Goal: Task Accomplishment & Management: Complete application form

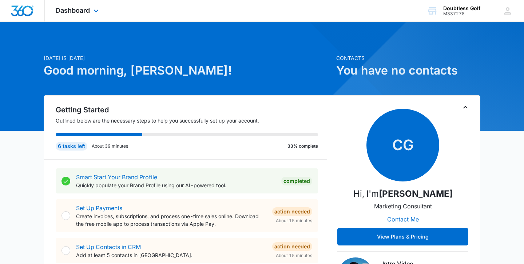
click at [26, 17] on div at bounding box center [22, 10] width 45 height 21
click at [78, 12] on span "Dashboard" at bounding box center [73, 11] width 34 height 8
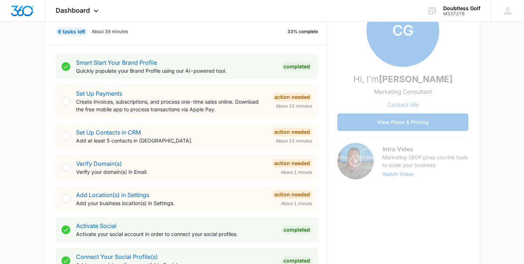
scroll to position [116, 0]
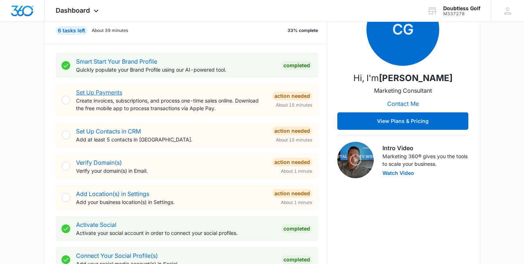
click at [100, 91] on link "Set Up Payments" at bounding box center [99, 92] width 46 height 7
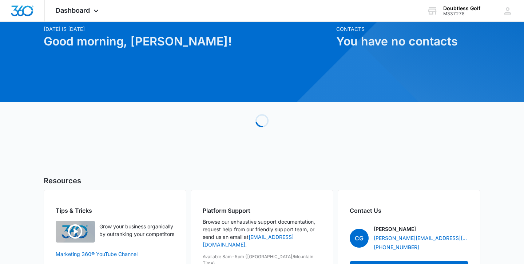
scroll to position [75, 0]
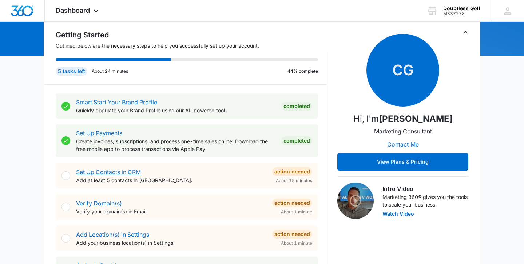
click at [127, 173] on link "Set Up Contacts in CRM" at bounding box center [108, 172] width 65 height 7
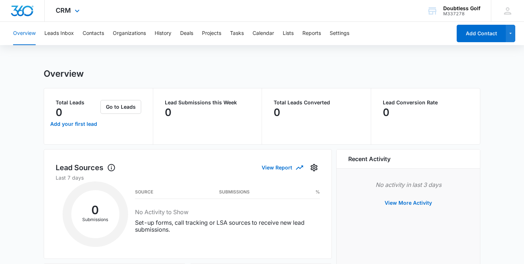
click at [28, 11] on img "Dashboard" at bounding box center [22, 10] width 23 height 11
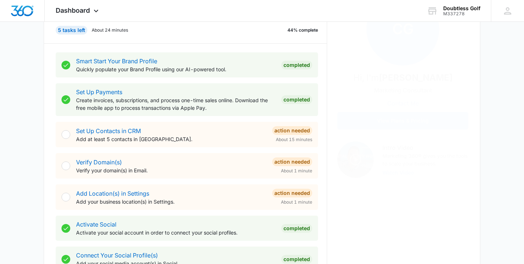
scroll to position [121, 0]
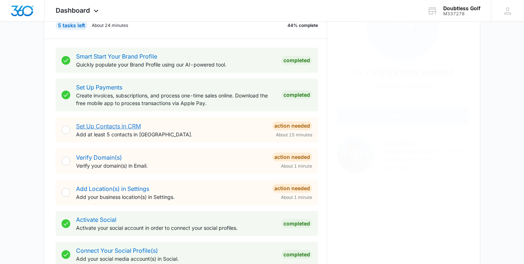
click at [123, 127] on link "Set Up Contacts in CRM" at bounding box center [108, 126] width 65 height 7
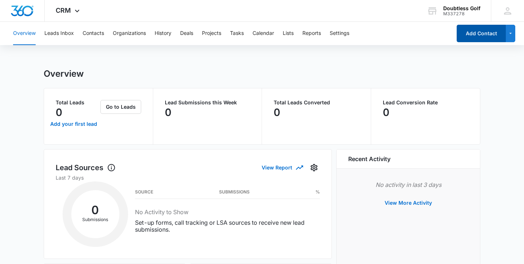
click at [476, 36] on button "Add Contact" at bounding box center [481, 33] width 49 height 17
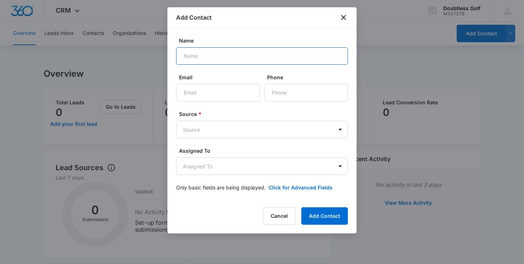
click at [316, 61] on input "Name" at bounding box center [262, 55] width 172 height 17
type input "[PERSON_NAME]"
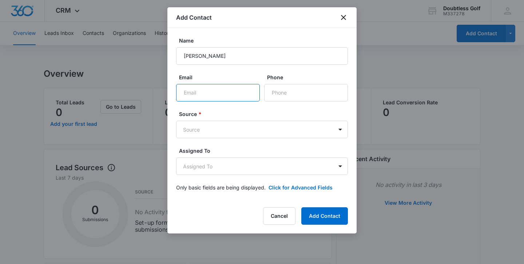
type input "[EMAIL_ADDRESS][DOMAIN_NAME]"
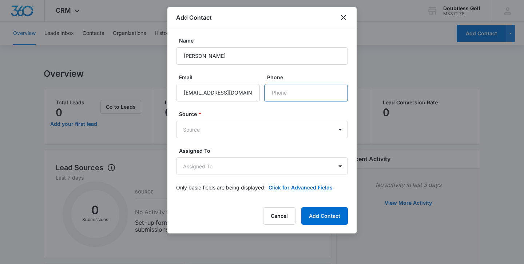
type input "(615) 332-5356"
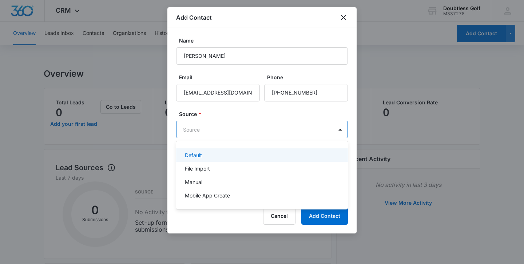
click at [214, 152] on div "Default" at bounding box center [261, 155] width 153 height 8
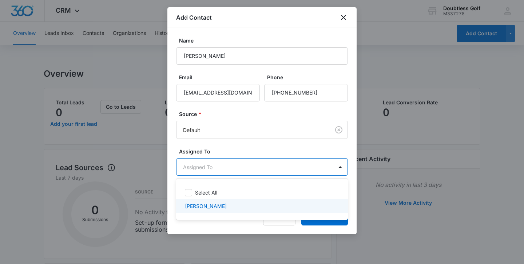
click at [191, 205] on p "[PERSON_NAME]" at bounding box center [206, 206] width 42 height 8
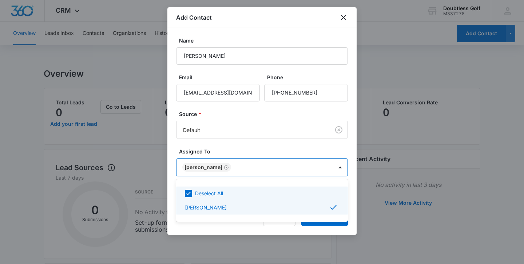
click at [244, 145] on div at bounding box center [262, 132] width 524 height 264
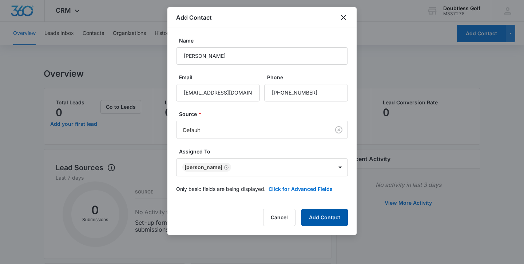
click at [320, 220] on button "Add Contact" at bounding box center [324, 217] width 47 height 17
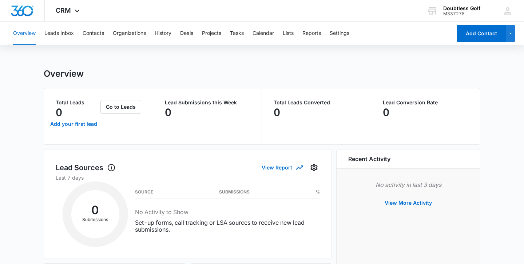
click at [127, 72] on div "Overview" at bounding box center [262, 73] width 437 height 11
click at [64, 35] on button "Leads Inbox" at bounding box center [58, 33] width 29 height 23
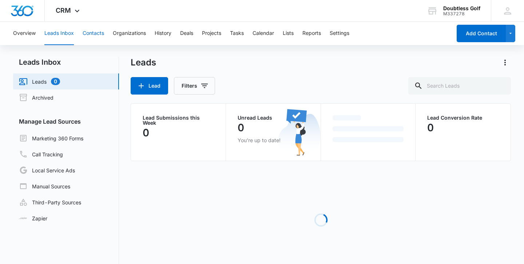
click at [91, 33] on button "Contacts" at bounding box center [93, 33] width 21 height 23
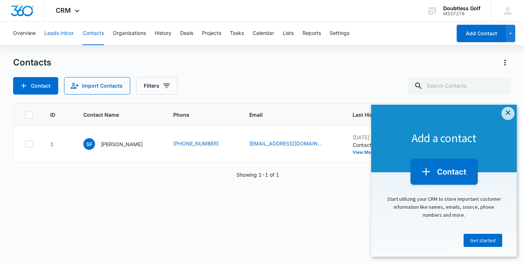
click at [65, 33] on button "Leads Inbox" at bounding box center [58, 33] width 29 height 23
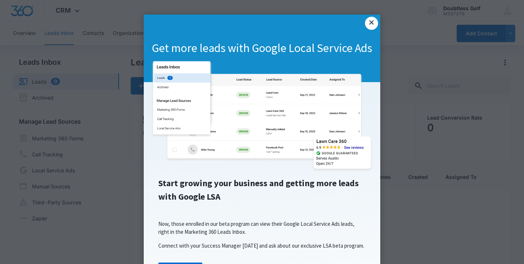
click at [372, 24] on link "×" at bounding box center [371, 23] width 13 height 13
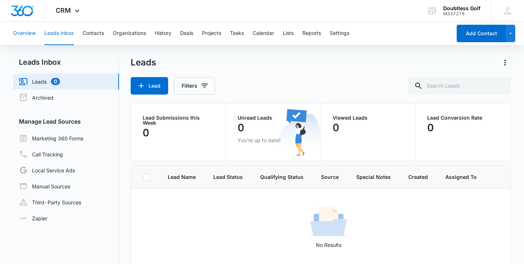
click at [32, 33] on button "Overview" at bounding box center [24, 33] width 23 height 23
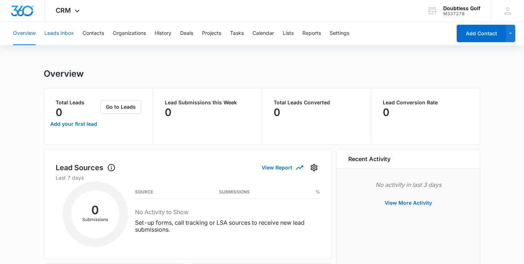
click at [64, 35] on button "Leads Inbox" at bounding box center [58, 33] width 29 height 23
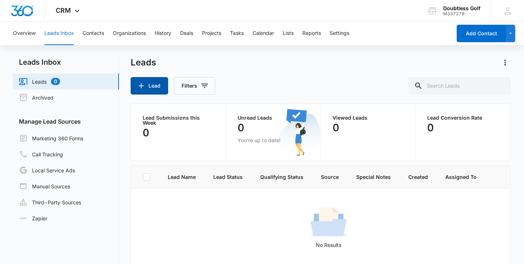
click at [139, 83] on icon "button" at bounding box center [141, 86] width 9 height 9
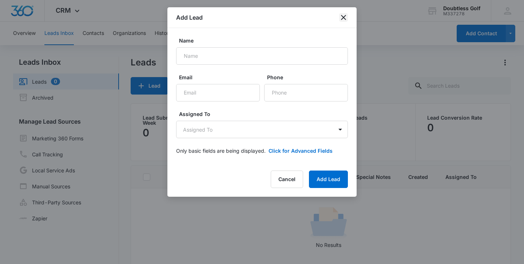
click at [343, 19] on icon "close" at bounding box center [343, 17] width 5 height 5
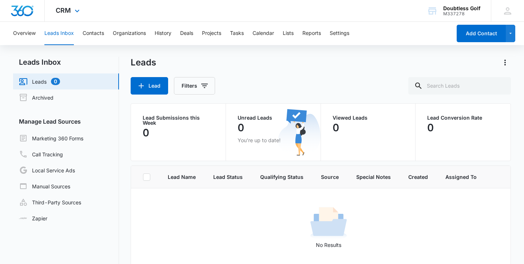
click at [24, 12] on img "Dashboard" at bounding box center [22, 10] width 23 height 11
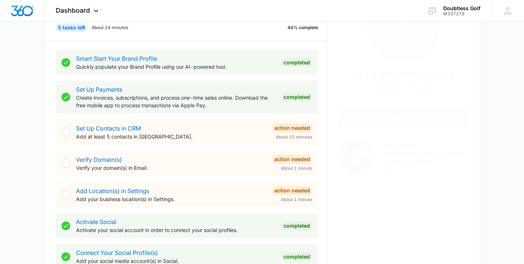
scroll to position [120, 0]
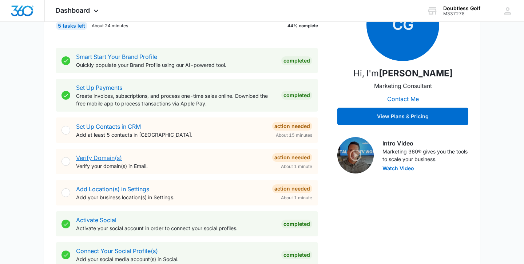
click at [105, 157] on link "Verify Domain(s)" at bounding box center [99, 157] width 46 height 7
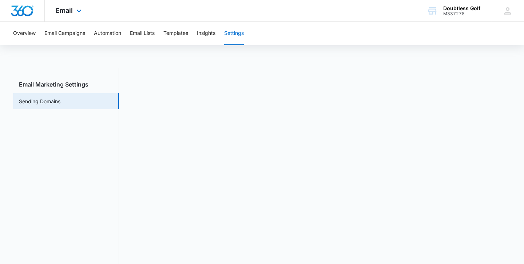
click at [26, 15] on img "Dashboard" at bounding box center [22, 10] width 23 height 11
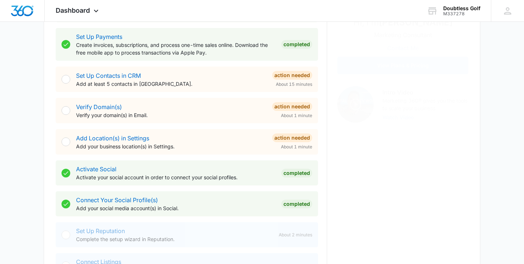
scroll to position [172, 0]
click at [123, 136] on link "Add Location(s) in Settings" at bounding box center [112, 137] width 73 height 7
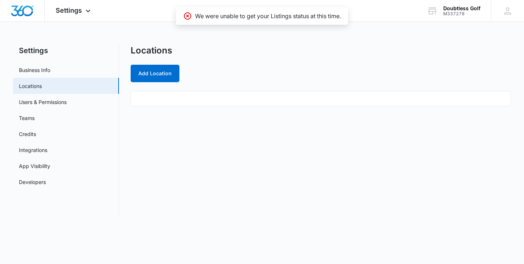
click at [220, 102] on ul at bounding box center [321, 98] width 380 height 15
click at [166, 78] on button "Add Location" at bounding box center [155, 73] width 49 height 17
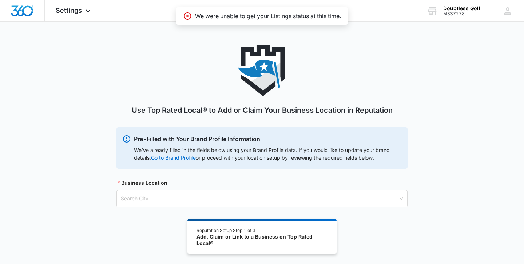
scroll to position [40, 0]
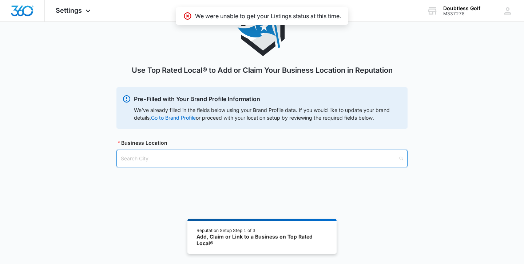
click at [226, 163] on input "search" at bounding box center [259, 158] width 277 height 17
type input "nas"
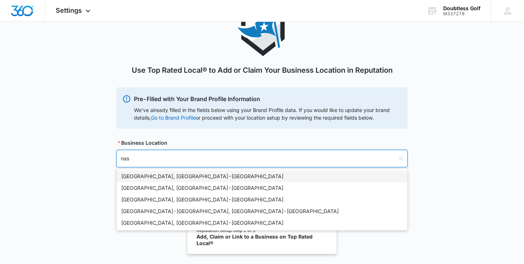
click at [198, 172] on div "Nashville, TN - USA" at bounding box center [262, 177] width 290 height 12
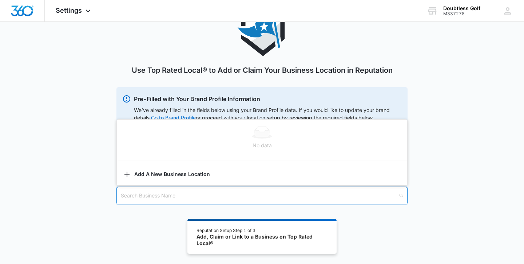
click at [187, 196] on input "search" at bounding box center [259, 195] width 277 height 17
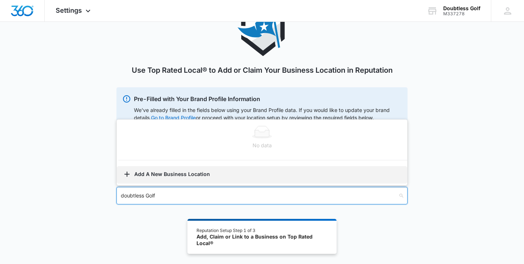
type input "doubtless Golf"
click at [183, 178] on button "Add A New Business Location" at bounding box center [262, 174] width 290 height 17
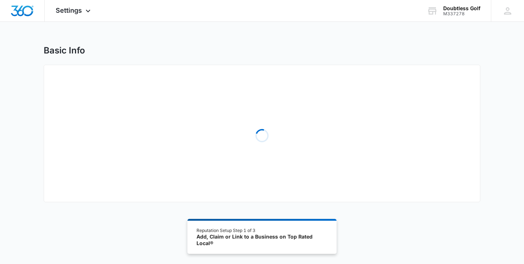
select select "Tennessee"
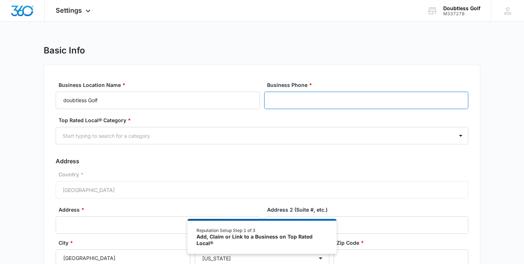
click at [287, 104] on input "Business Phone *" at bounding box center [366, 100] width 204 height 17
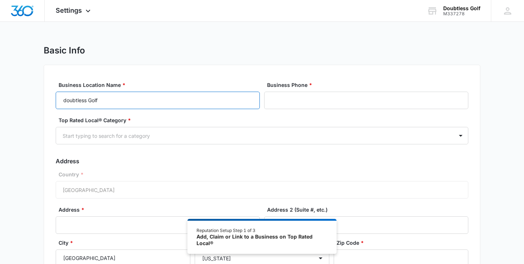
click at [67, 99] on input "doubtless Golf" at bounding box center [158, 100] width 204 height 17
type input "Doubtless Golf"
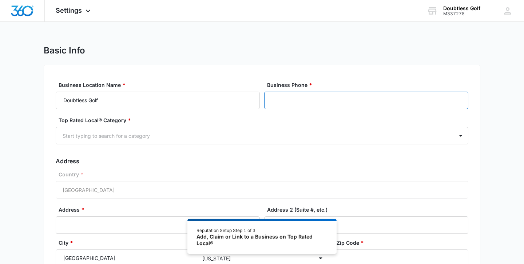
click at [326, 99] on input "Business Phone *" at bounding box center [366, 100] width 204 height 17
type input "(615) 332-5356"
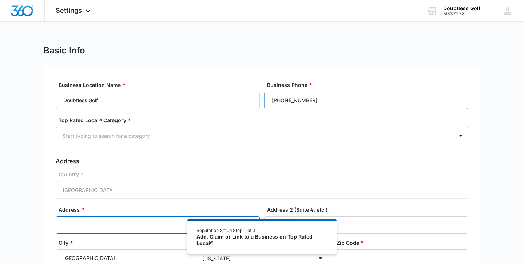
type input "5309 McGavock Road"
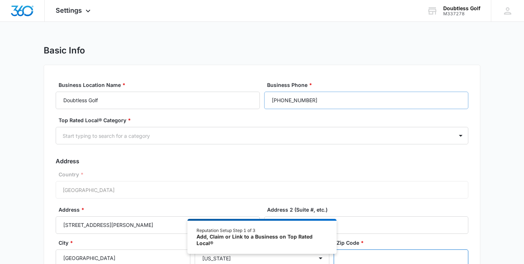
type input "37027"
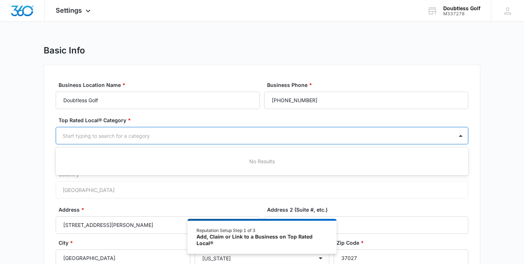
click at [152, 136] on div at bounding box center [253, 135] width 381 height 9
click at [29, 131] on div "Basic Info Business Location Name * Doubtless Golf Business Phone * (615) 332-5…" at bounding box center [262, 187] width 524 height 285
click at [172, 138] on div at bounding box center [253, 135] width 381 height 9
type input "s"
type input "retail"
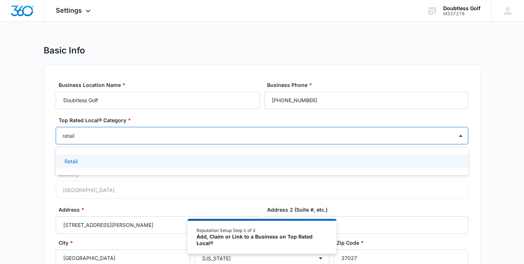
click at [133, 159] on div "Retail" at bounding box center [261, 162] width 394 height 8
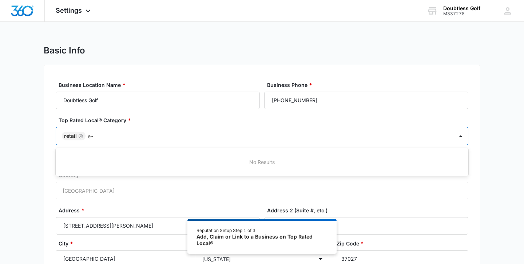
type input "e"
type input "acces"
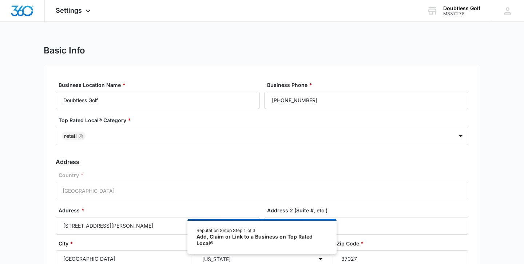
click at [44, 160] on div "Business Location Name * Doubtless Golf Business Phone * (615) 332-5356 Top Rat…" at bounding box center [262, 193] width 437 height 257
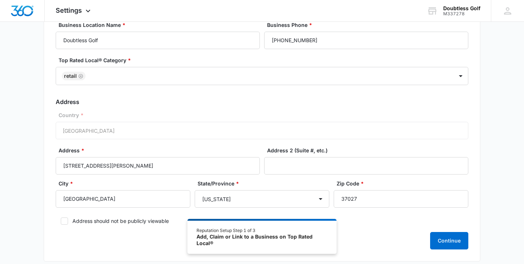
scroll to position [104, 0]
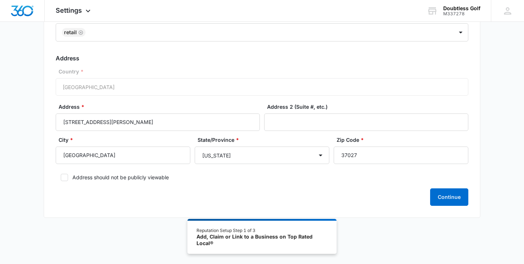
click at [103, 177] on label "Address should not be publicly viewable" at bounding box center [262, 178] width 413 height 8
click at [61, 177] on input "Address should not be publicly viewable" at bounding box center [58, 177] width 5 height 5
click at [110, 177] on label "Address should not be publicly viewable" at bounding box center [262, 178] width 413 height 8
click at [61, 177] on input "Address should not be publicly viewable" at bounding box center [58, 177] width 5 height 5
checkbox input "false"
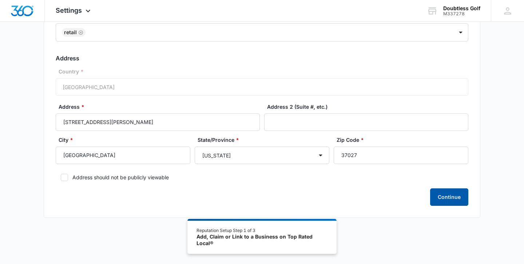
click at [444, 196] on button "Continue" at bounding box center [449, 197] width 38 height 17
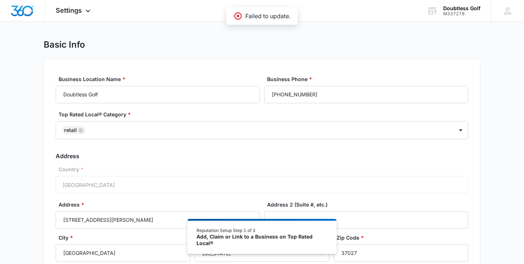
scroll to position [0, 0]
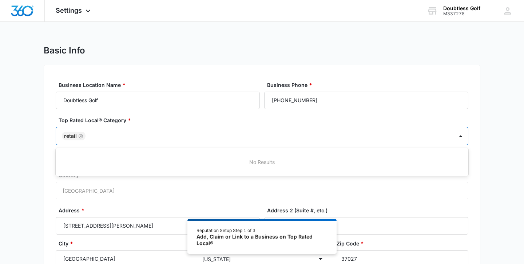
click at [172, 139] on div at bounding box center [266, 136] width 356 height 9
click at [79, 134] on icon "Remove Retail" at bounding box center [81, 136] width 4 height 4
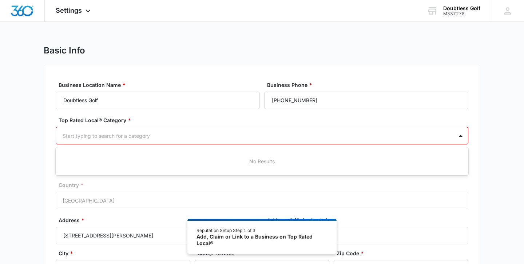
click at [94, 135] on div at bounding box center [253, 135] width 381 height 9
type input "d"
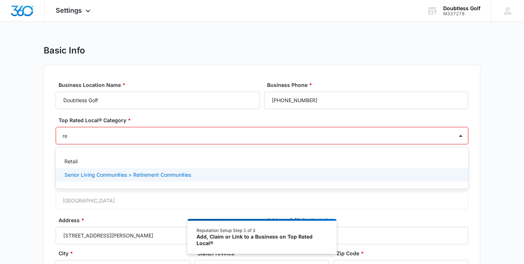
type input "r"
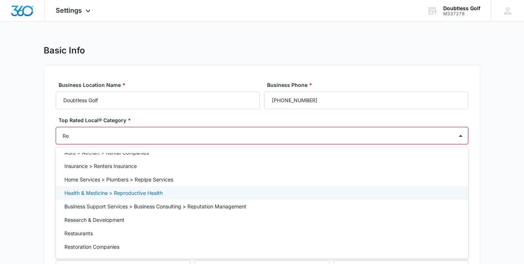
scroll to position [173, 0]
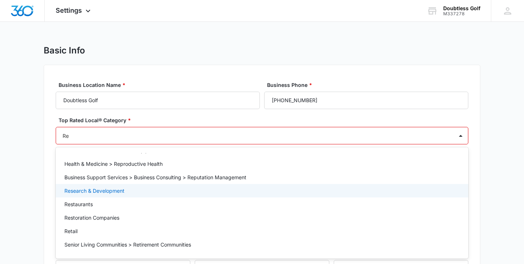
type input "Re"
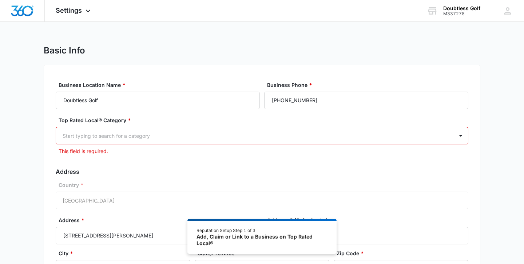
click at [26, 210] on div "Basic Info Business Location Name * Doubtless Golf Business Phone * (615) 332-5…" at bounding box center [262, 192] width 524 height 295
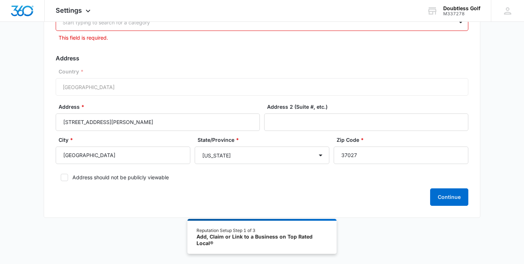
scroll to position [0, 0]
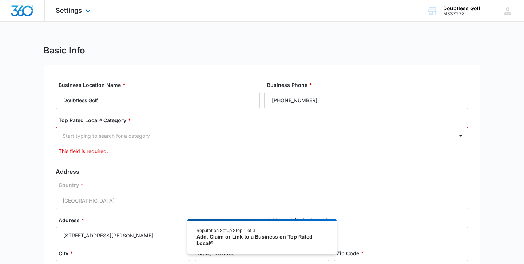
click at [24, 10] on img "Dashboard" at bounding box center [22, 10] width 23 height 11
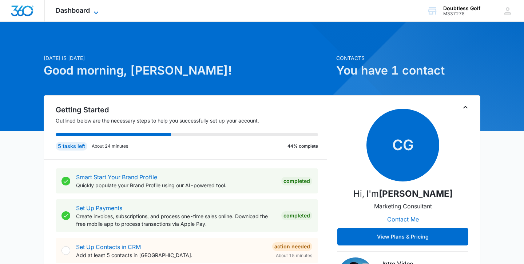
click at [72, 13] on span "Dashboard" at bounding box center [73, 11] width 34 height 8
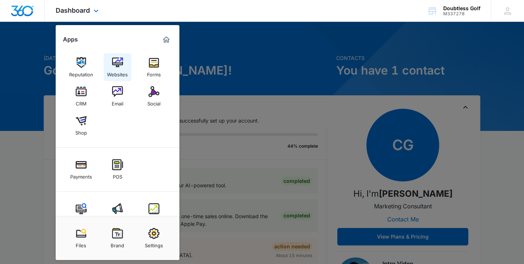
click at [114, 60] on img at bounding box center [117, 62] width 11 height 11
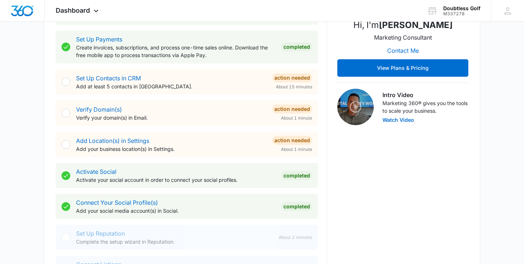
scroll to position [169, 0]
click at [112, 110] on link "Verify Domain(s)" at bounding box center [99, 109] width 46 height 7
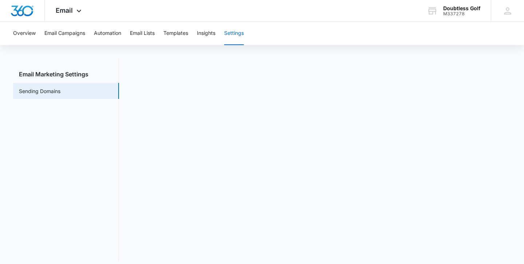
scroll to position [16, 0]
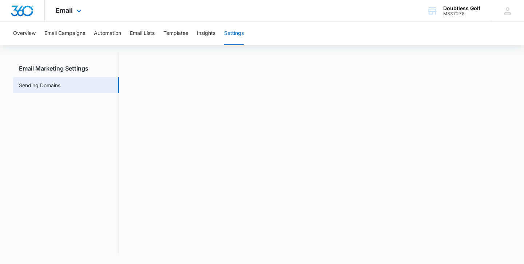
click at [29, 9] on img "Dashboard" at bounding box center [22, 10] width 23 height 11
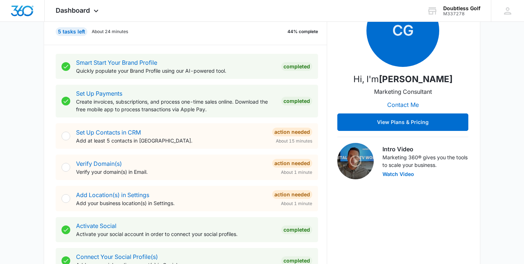
scroll to position [131, 0]
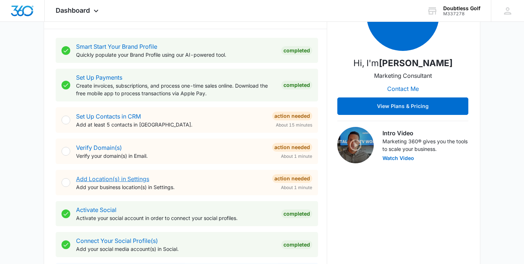
click at [131, 175] on link "Add Location(s) in Settings" at bounding box center [112, 178] width 73 height 7
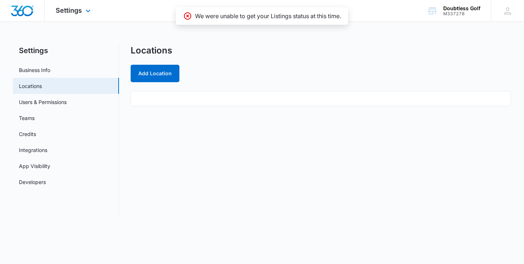
click at [33, 12] on img "Dashboard" at bounding box center [22, 10] width 23 height 11
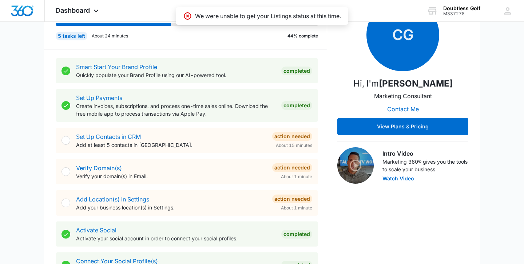
scroll to position [111, 0]
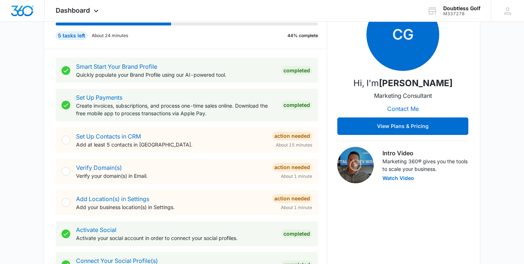
click at [384, 245] on div "CG Hi, I'm Caitlin Genschoreck Marketing Consultant Contact Me View Plans & Pri…" at bounding box center [402, 171] width 131 height 354
click at [94, 8] on icon at bounding box center [96, 12] width 9 height 9
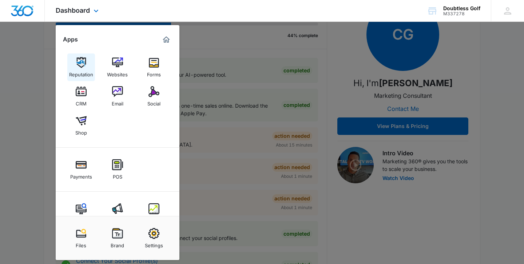
click at [82, 67] on img at bounding box center [81, 62] width 11 height 11
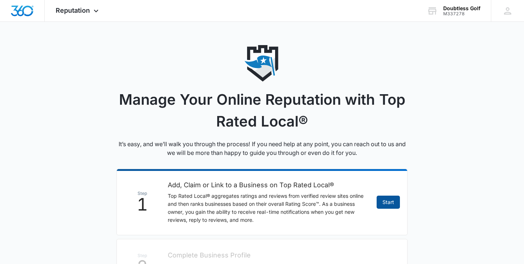
click at [390, 201] on link "Start" at bounding box center [388, 202] width 23 height 13
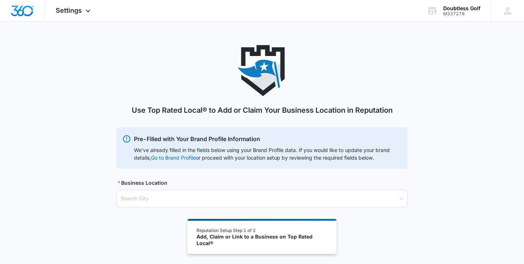
scroll to position [40, 0]
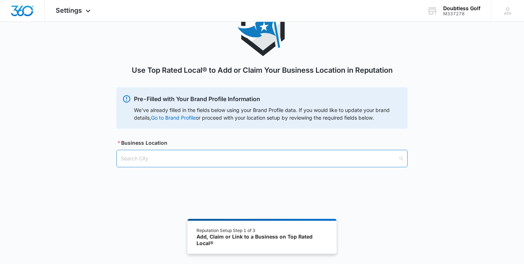
click at [289, 161] on input "search" at bounding box center [259, 158] width 277 height 17
click at [427, 243] on div "Use Top Rated Local® to Add or Claim Your Business Location in Reputation Pre-F…" at bounding box center [262, 134] width 524 height 259
click at [232, 157] on input "search" at bounding box center [259, 158] width 277 height 17
type input "nas"
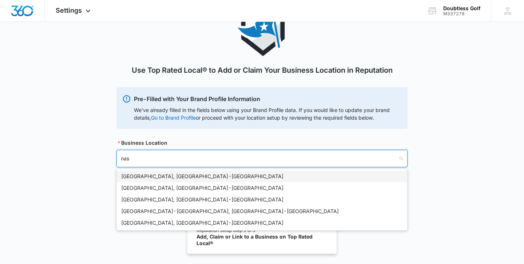
click at [202, 178] on div "Nashville, TN - USA" at bounding box center [262, 177] width 282 height 8
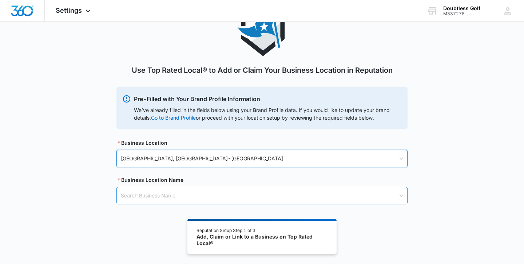
click at [326, 194] on input "search" at bounding box center [259, 195] width 277 height 17
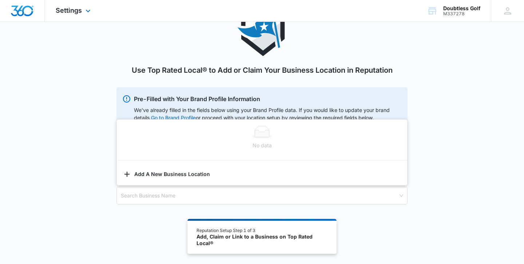
click at [27, 8] on img "Dashboard" at bounding box center [22, 10] width 23 height 11
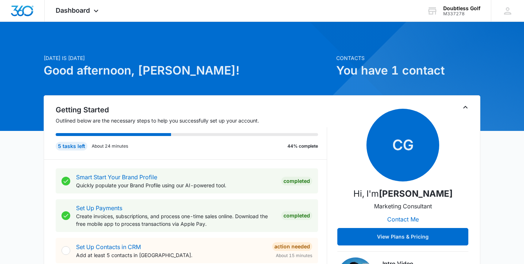
click at [246, 122] on p "Outlined below are the necessary steps to help you successfully set up your acc…" at bounding box center [192, 121] width 272 height 8
click at [100, 10] on icon at bounding box center [96, 12] width 9 height 9
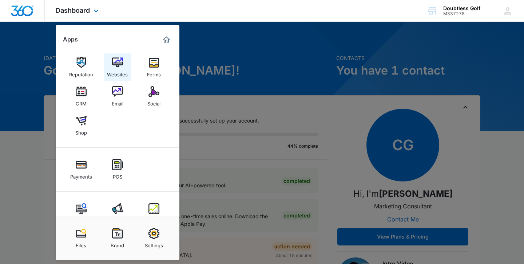
click at [122, 68] on img at bounding box center [117, 62] width 11 height 11
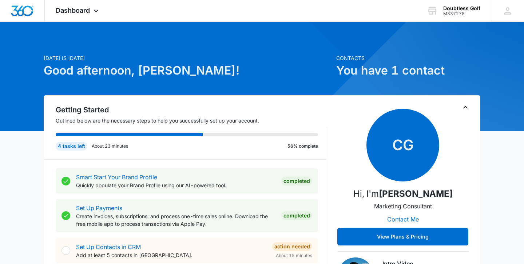
click at [288, 68] on h1 "Good afternoon, [PERSON_NAME]!" at bounding box center [188, 70] width 288 height 17
click at [78, 11] on span "Dashboard" at bounding box center [73, 11] width 34 height 8
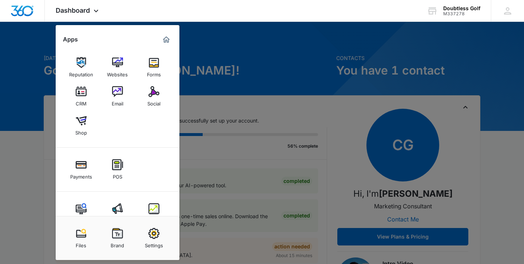
click at [28, 146] on div at bounding box center [262, 132] width 524 height 264
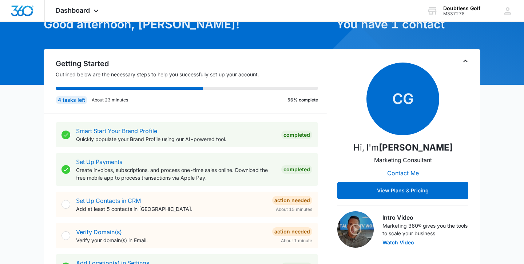
scroll to position [47, 0]
